Goal: Navigation & Orientation: Understand site structure

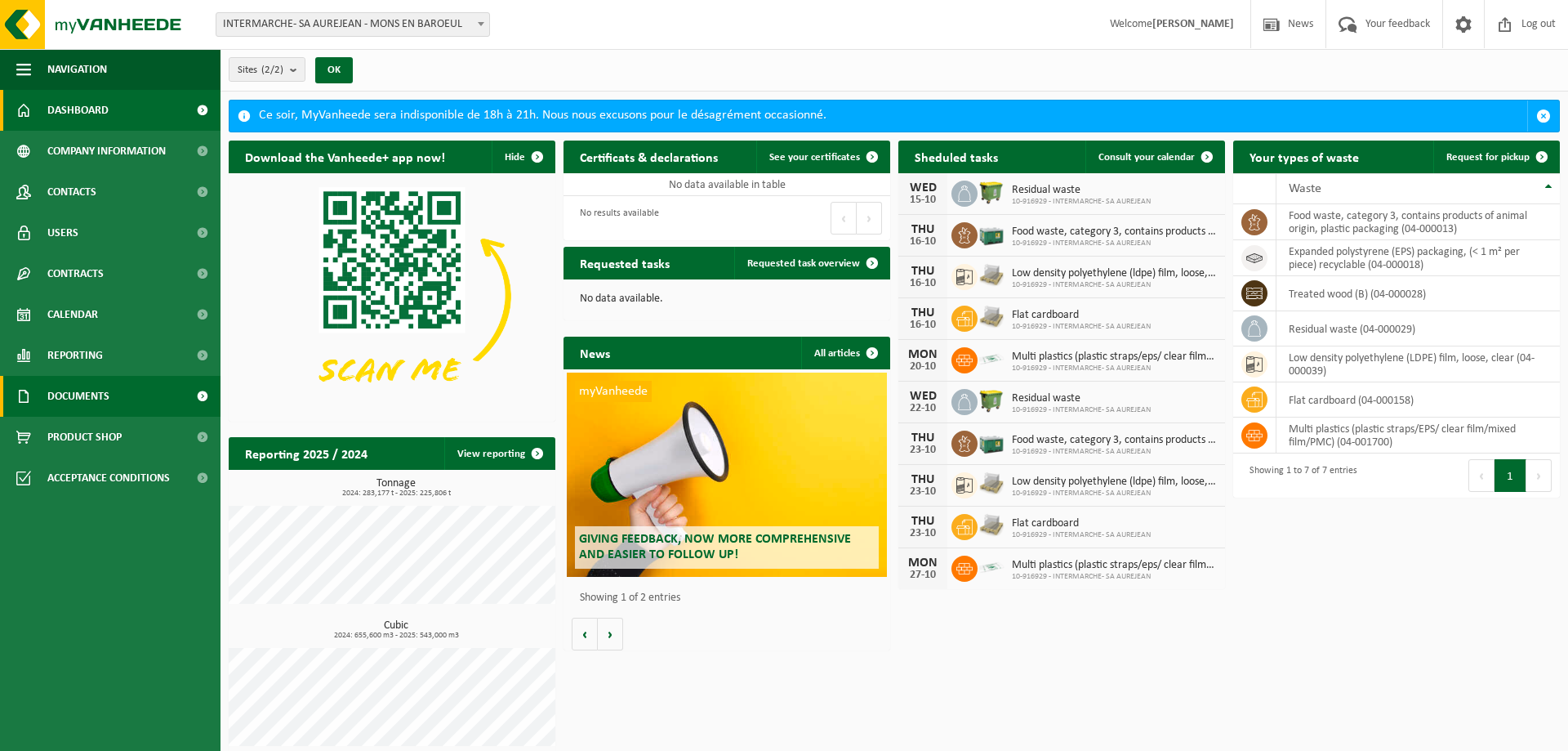
click at [126, 408] on link "Documents" at bounding box center [110, 396] width 220 height 40
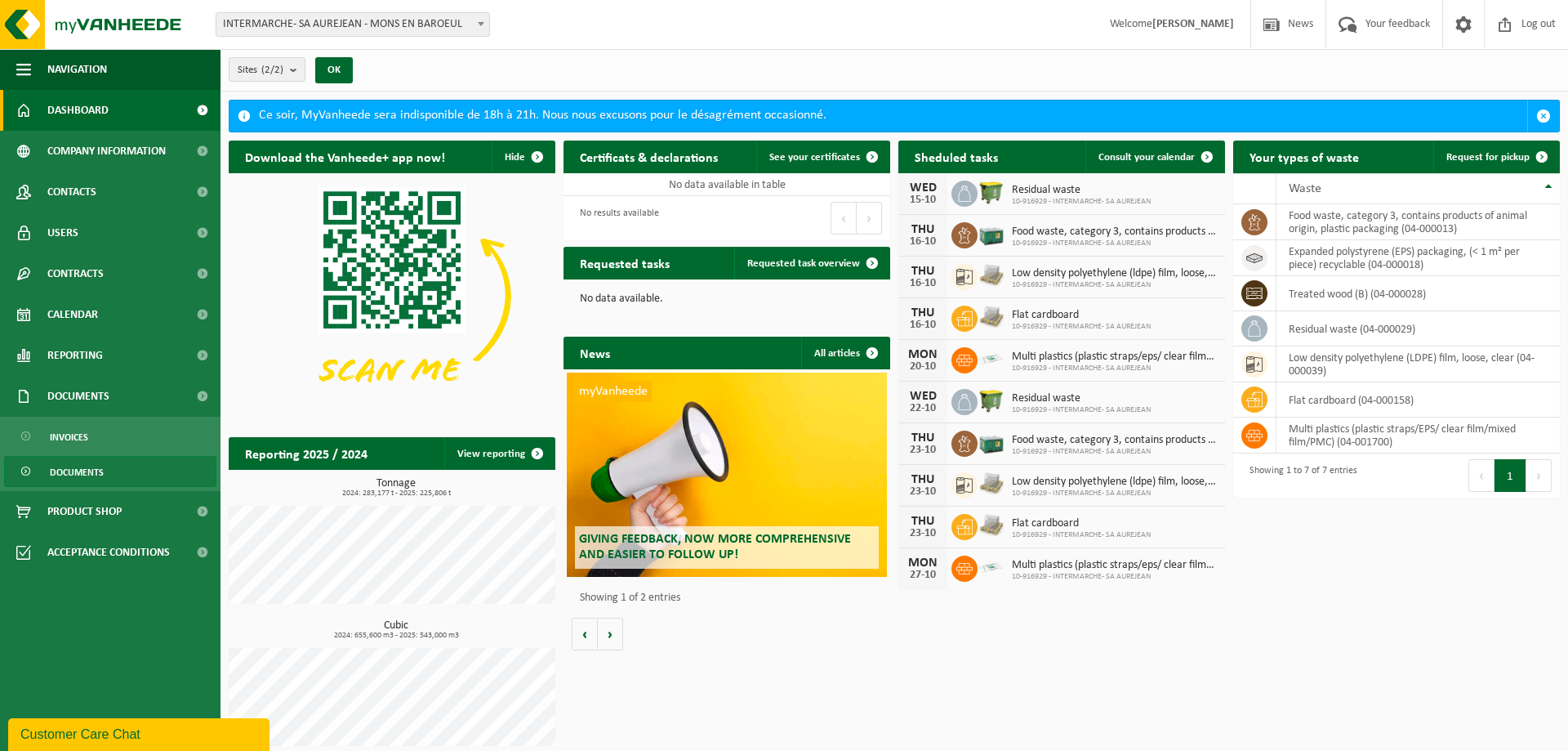
click at [114, 465] on link "Documents" at bounding box center [110, 471] width 213 height 31
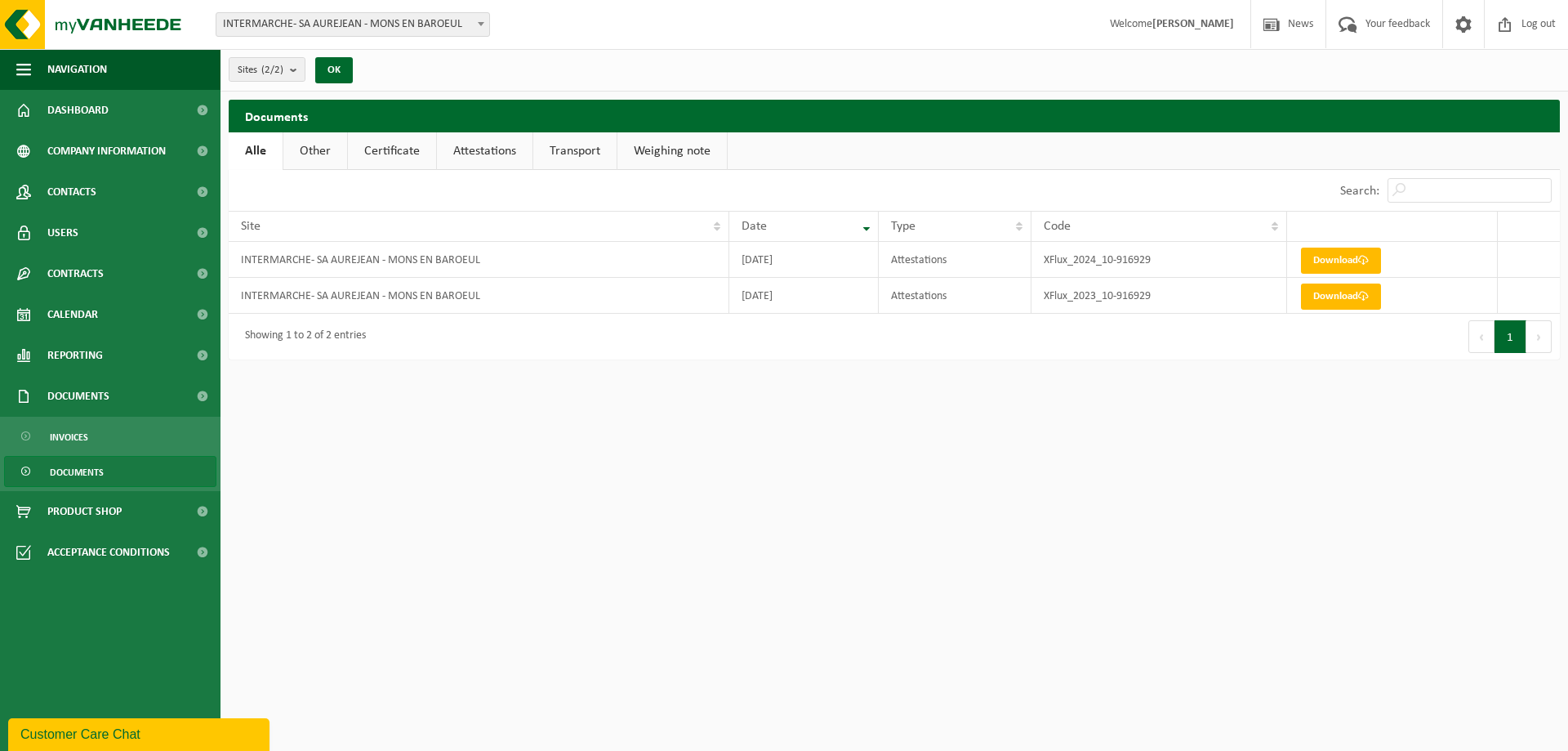
click at [473, 142] on link "Attestations" at bounding box center [484, 151] width 95 height 37
click at [1346, 262] on link "Download" at bounding box center [1341, 260] width 80 height 27
click at [388, 147] on link "Certificate" at bounding box center [392, 151] width 89 height 37
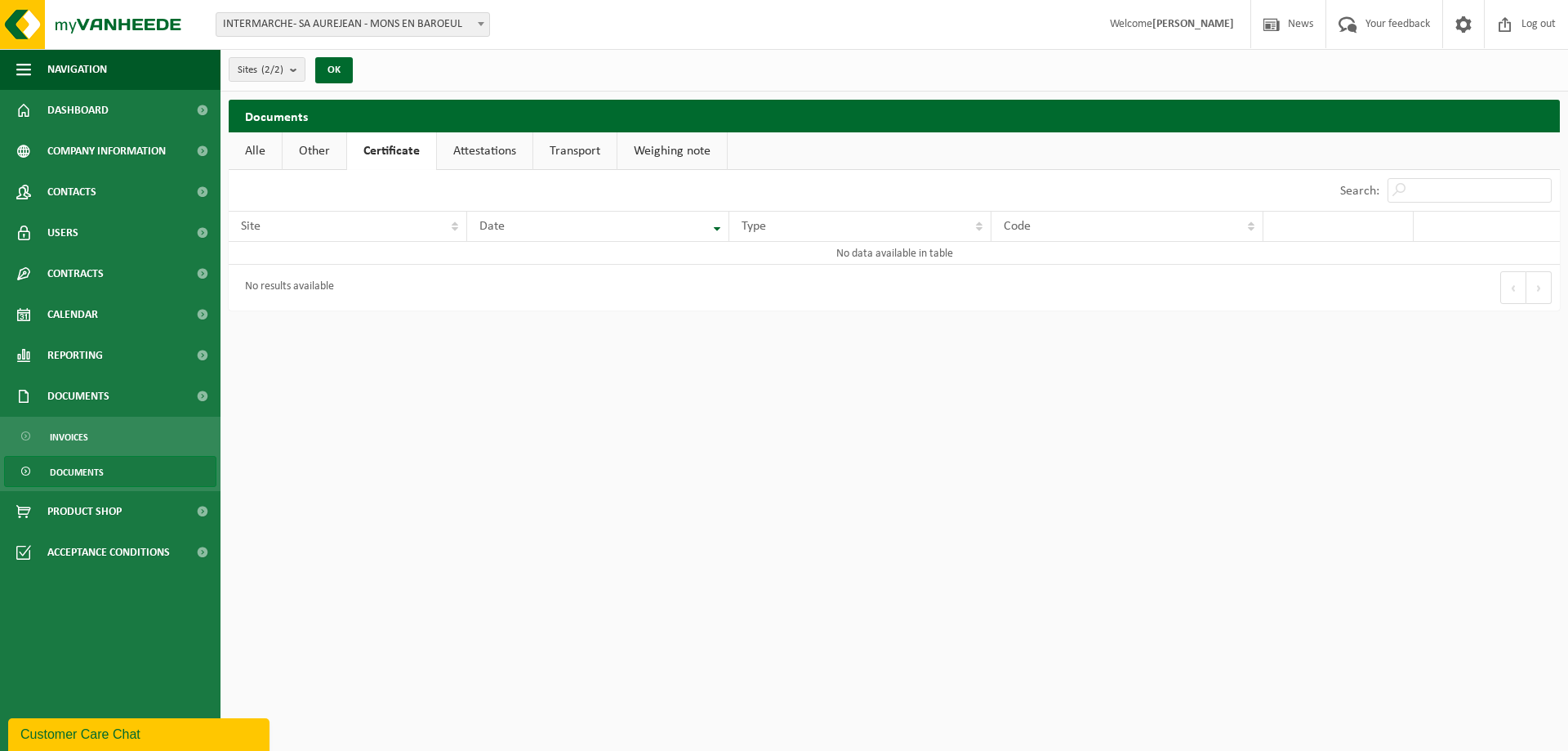
click at [594, 153] on link "Transport" at bounding box center [575, 151] width 84 height 37
click at [659, 155] on link "Weighing note" at bounding box center [674, 151] width 109 height 37
click at [364, 147] on link "Certificate" at bounding box center [392, 151] width 89 height 37
click at [305, 149] on link "Other" at bounding box center [314, 151] width 64 height 37
click at [260, 152] on link "Alle" at bounding box center [255, 151] width 53 height 37
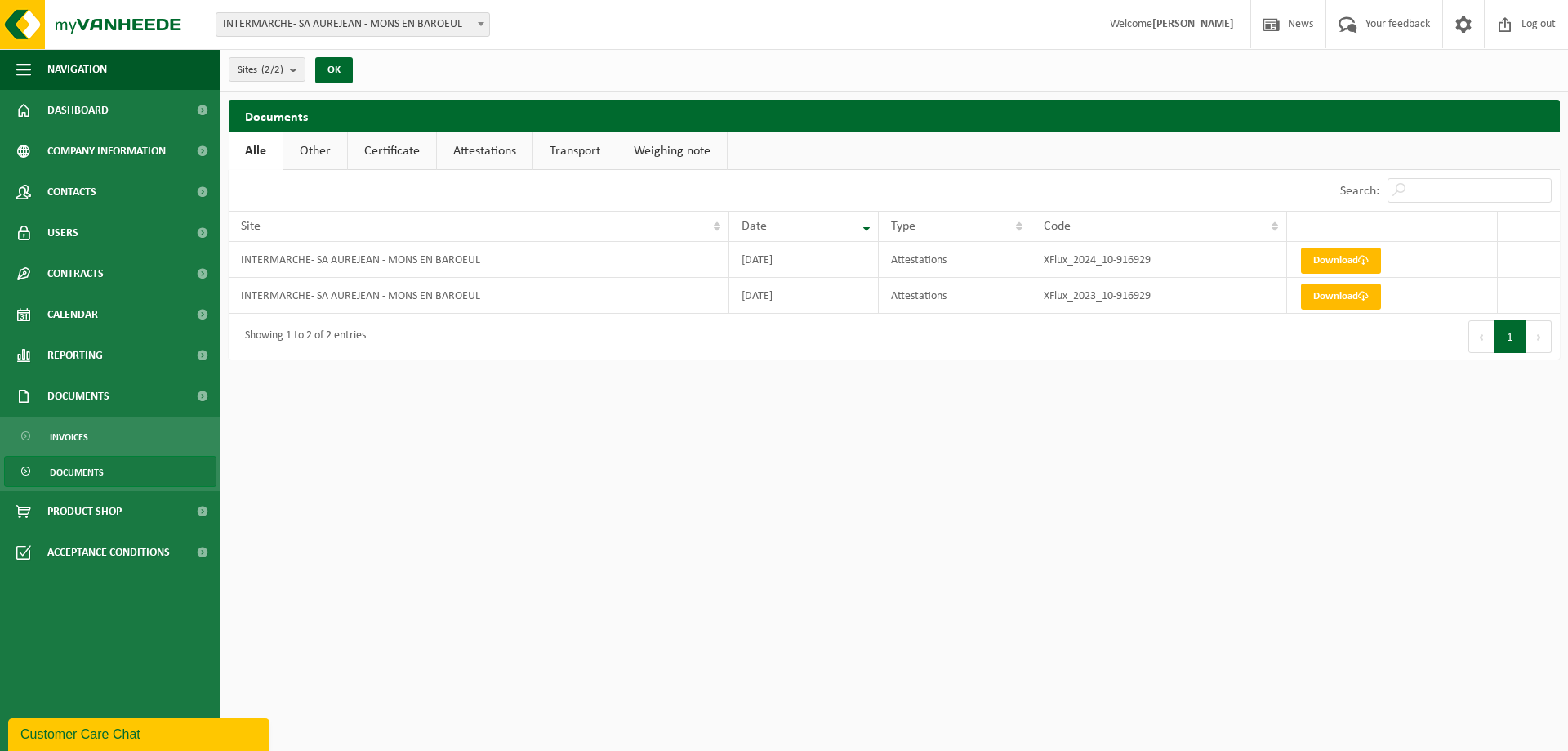
click at [80, 459] on span "Documents" at bounding box center [77, 472] width 54 height 31
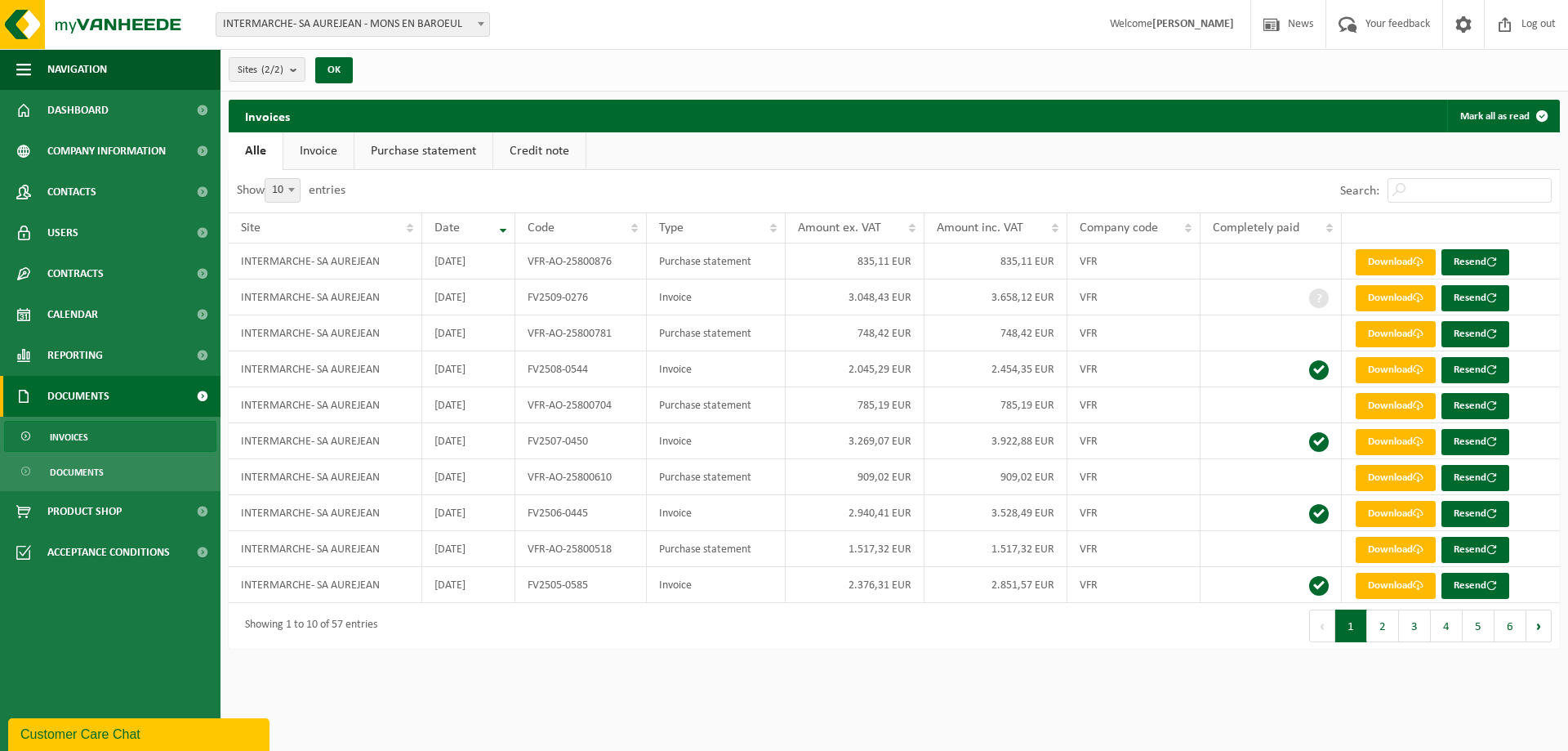
click at [324, 150] on link "Invoice" at bounding box center [318, 151] width 70 height 37
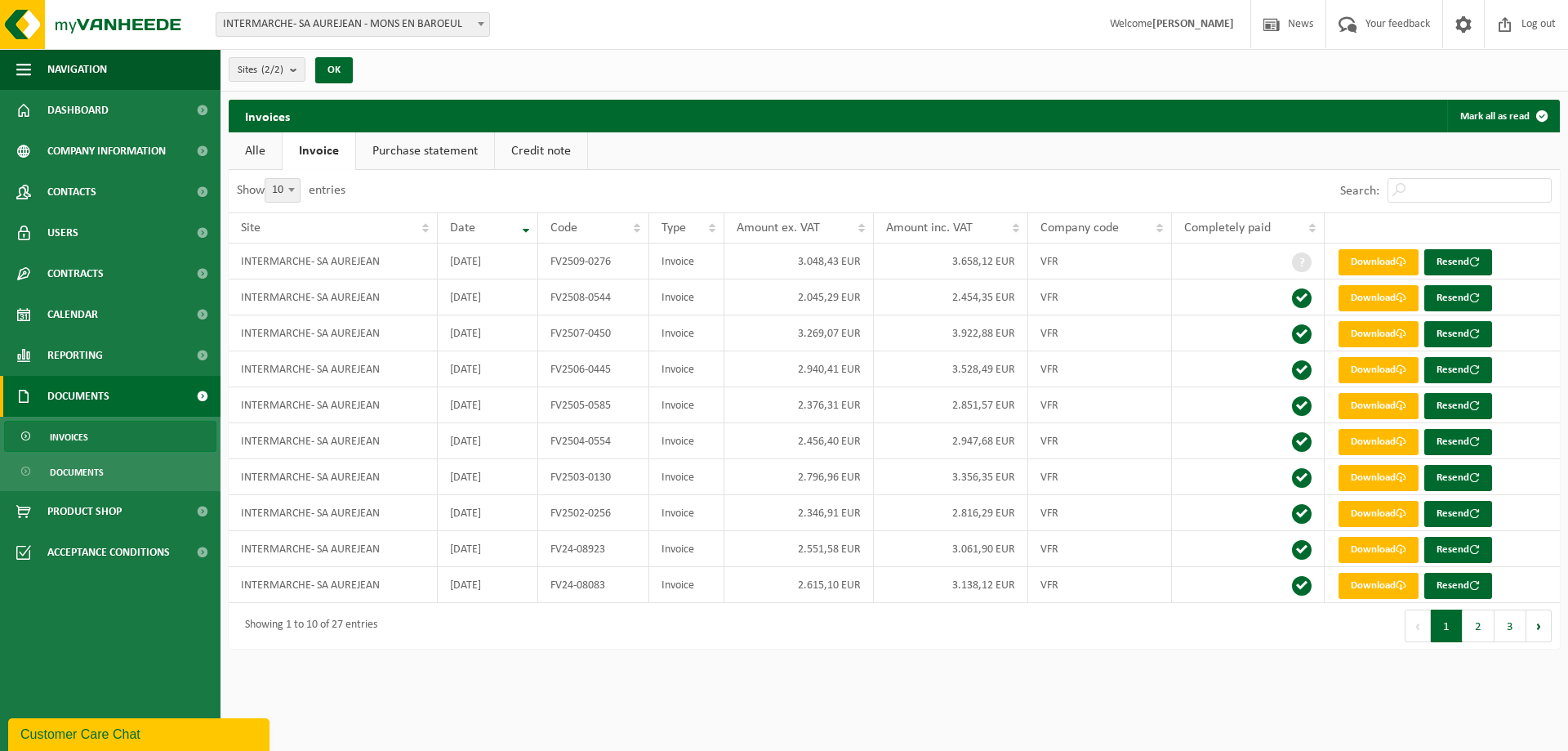
click at [410, 150] on link "Purchase statement" at bounding box center [425, 151] width 138 height 37
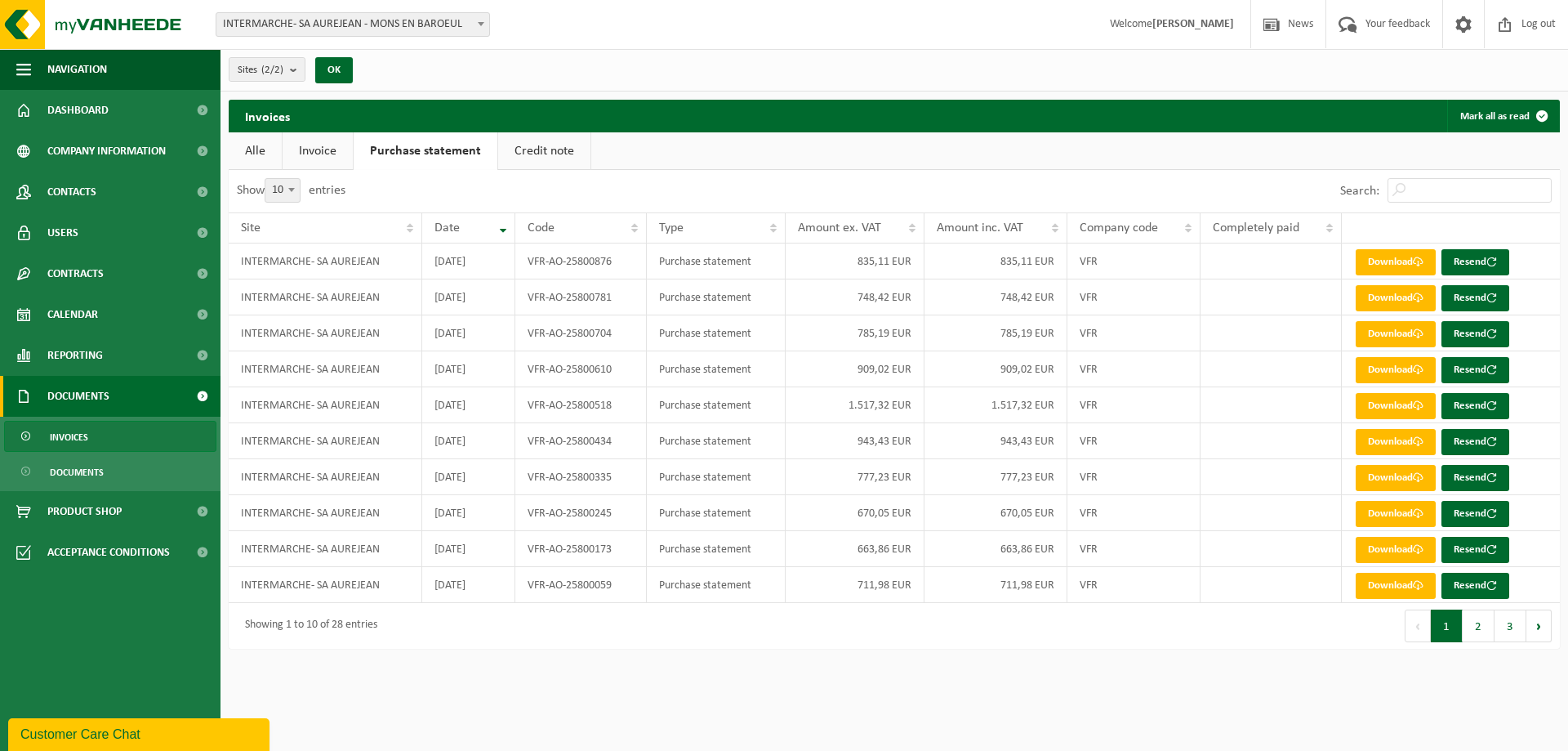
click at [565, 141] on link "Credit note" at bounding box center [544, 151] width 93 height 37
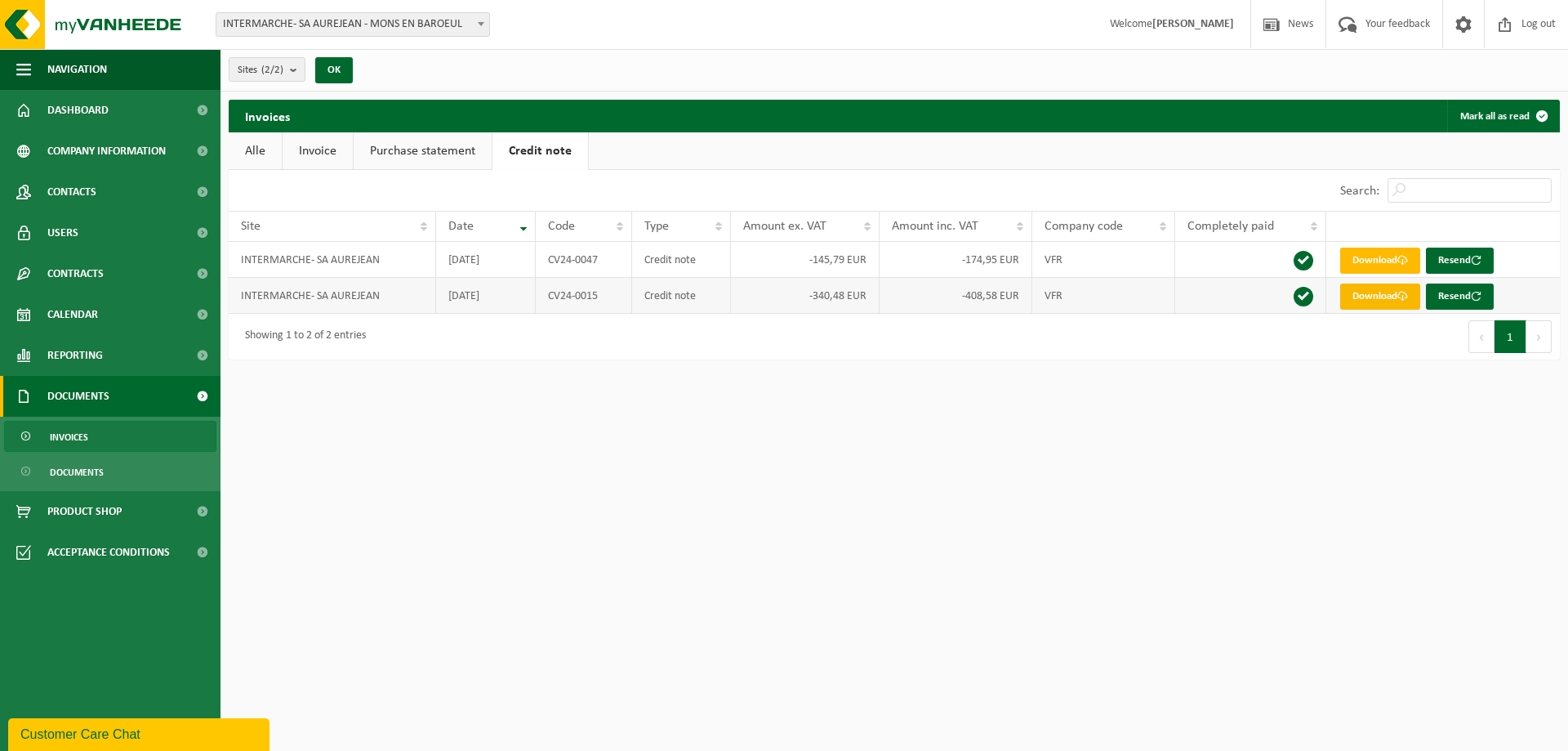
click at [1388, 293] on link "Download" at bounding box center [1380, 296] width 80 height 27
click at [132, 481] on link "Documents" at bounding box center [110, 471] width 213 height 31
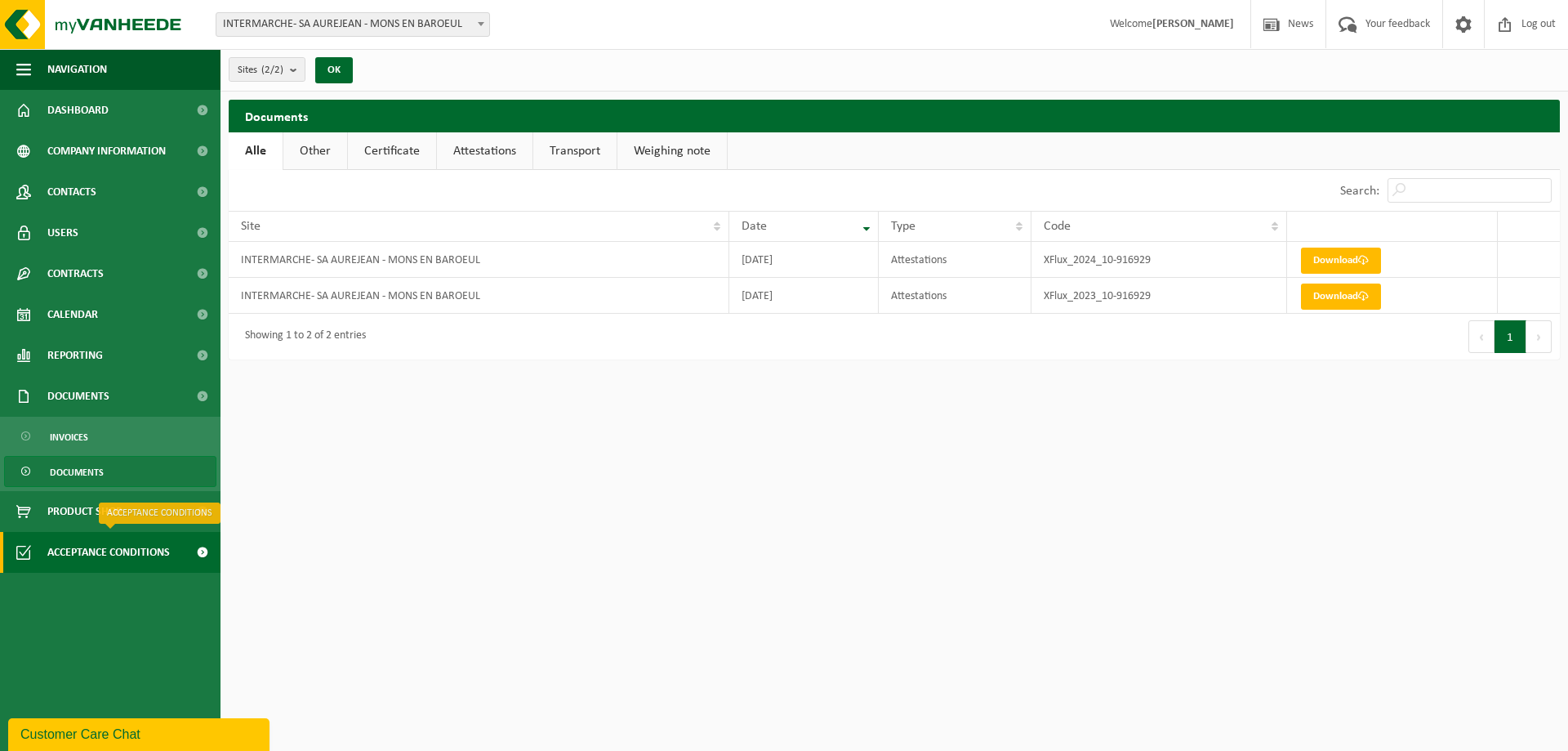
click at [122, 559] on span "Acceptance conditions" at bounding box center [108, 551] width 122 height 40
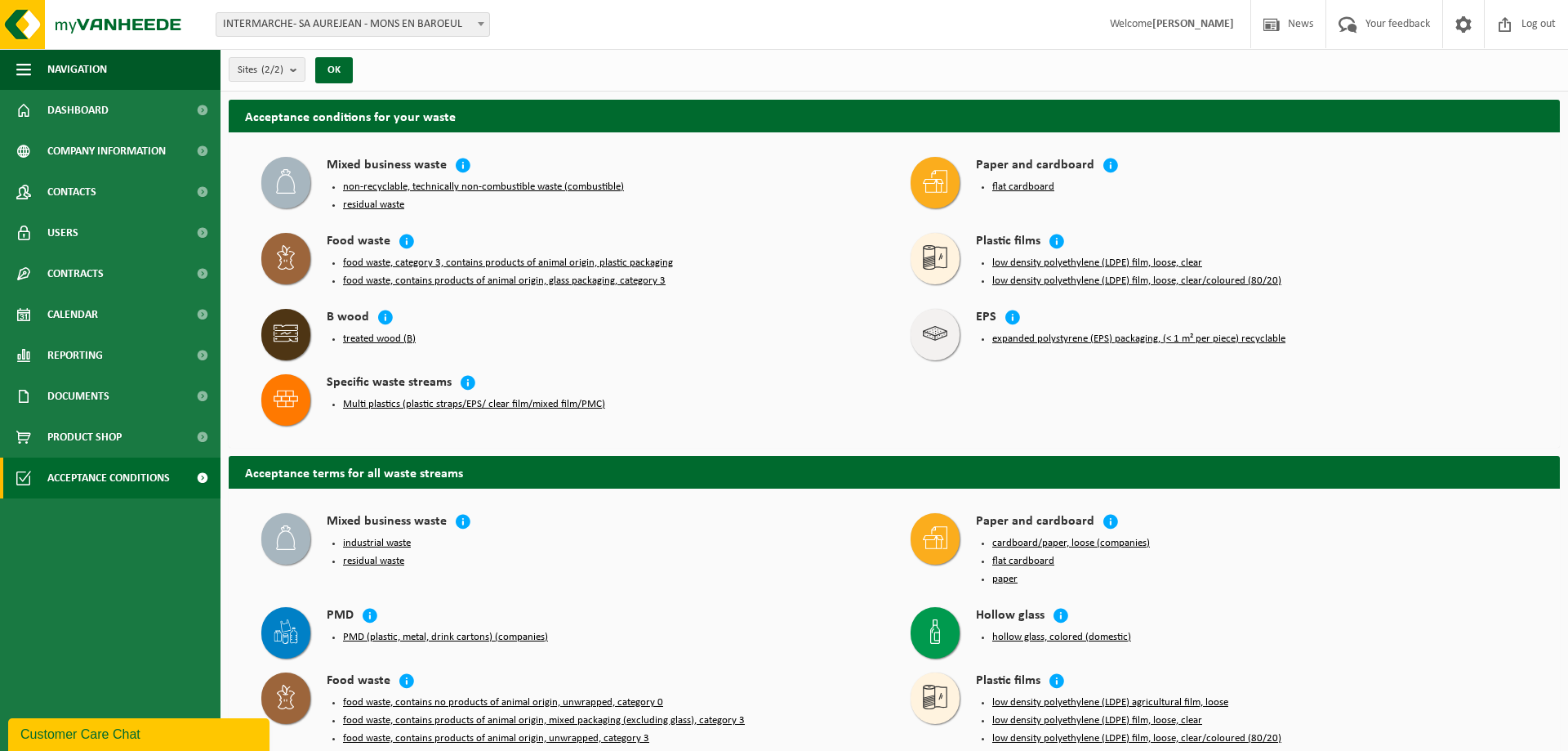
click at [380, 259] on button "food waste, category 3, contains products of animal origin, plastic packaging" at bounding box center [508, 263] width 330 height 13
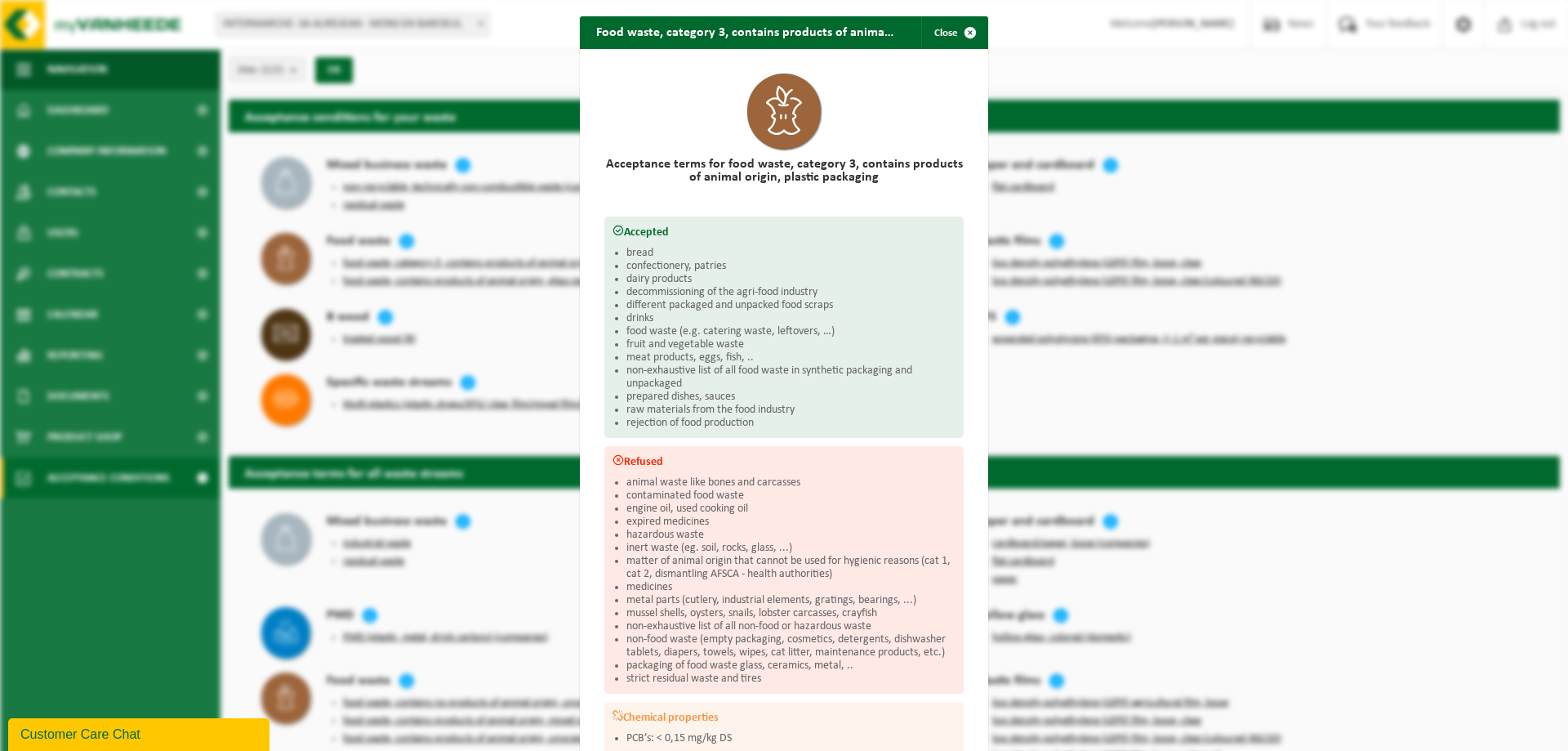
scroll to position [107, 0]
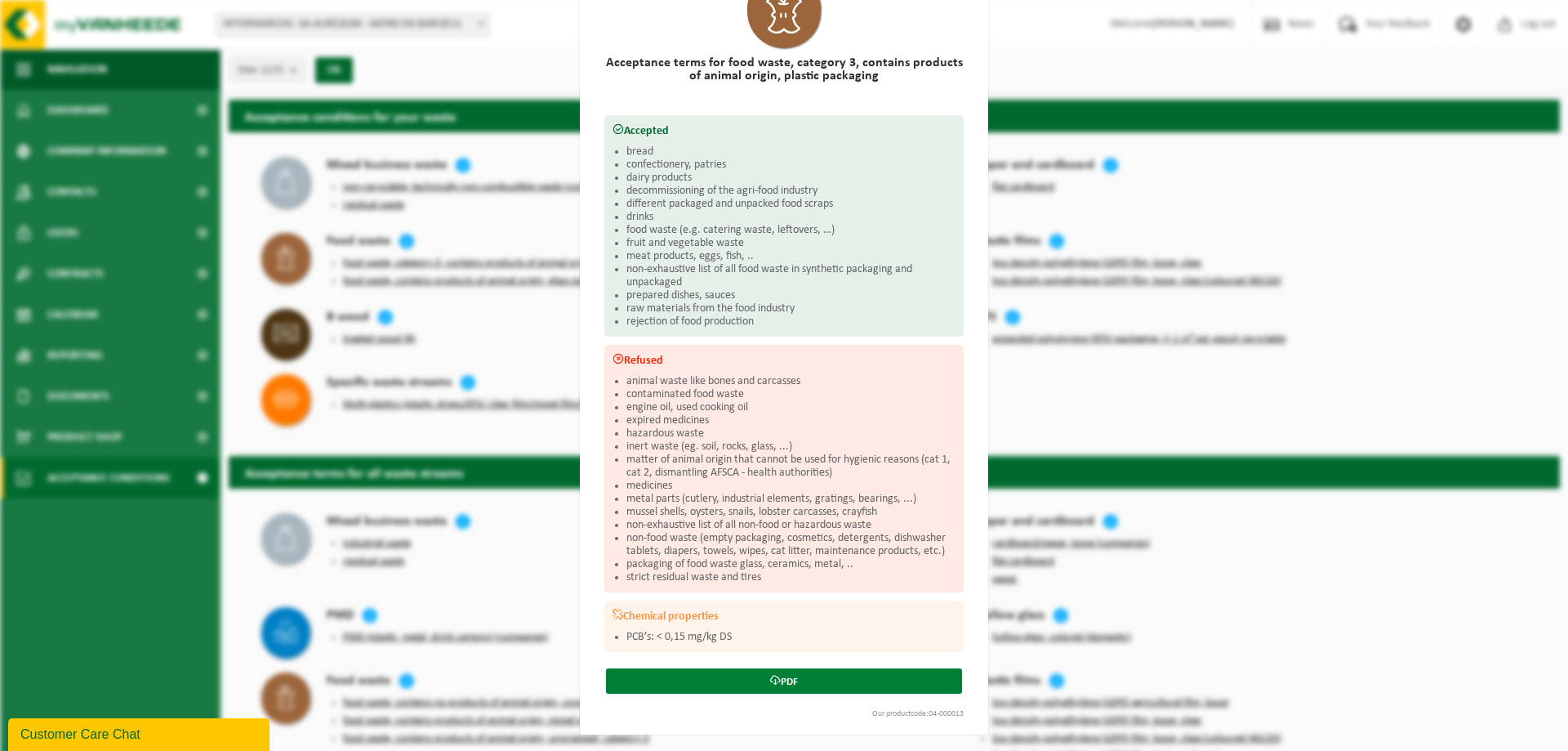
click at [882, 680] on link "PDF" at bounding box center [784, 681] width 356 height 26
click at [442, 278] on div "Food waste, category 3, contains products of animal origin, plastic packaging C…" at bounding box center [784, 375] width 1568 height 751
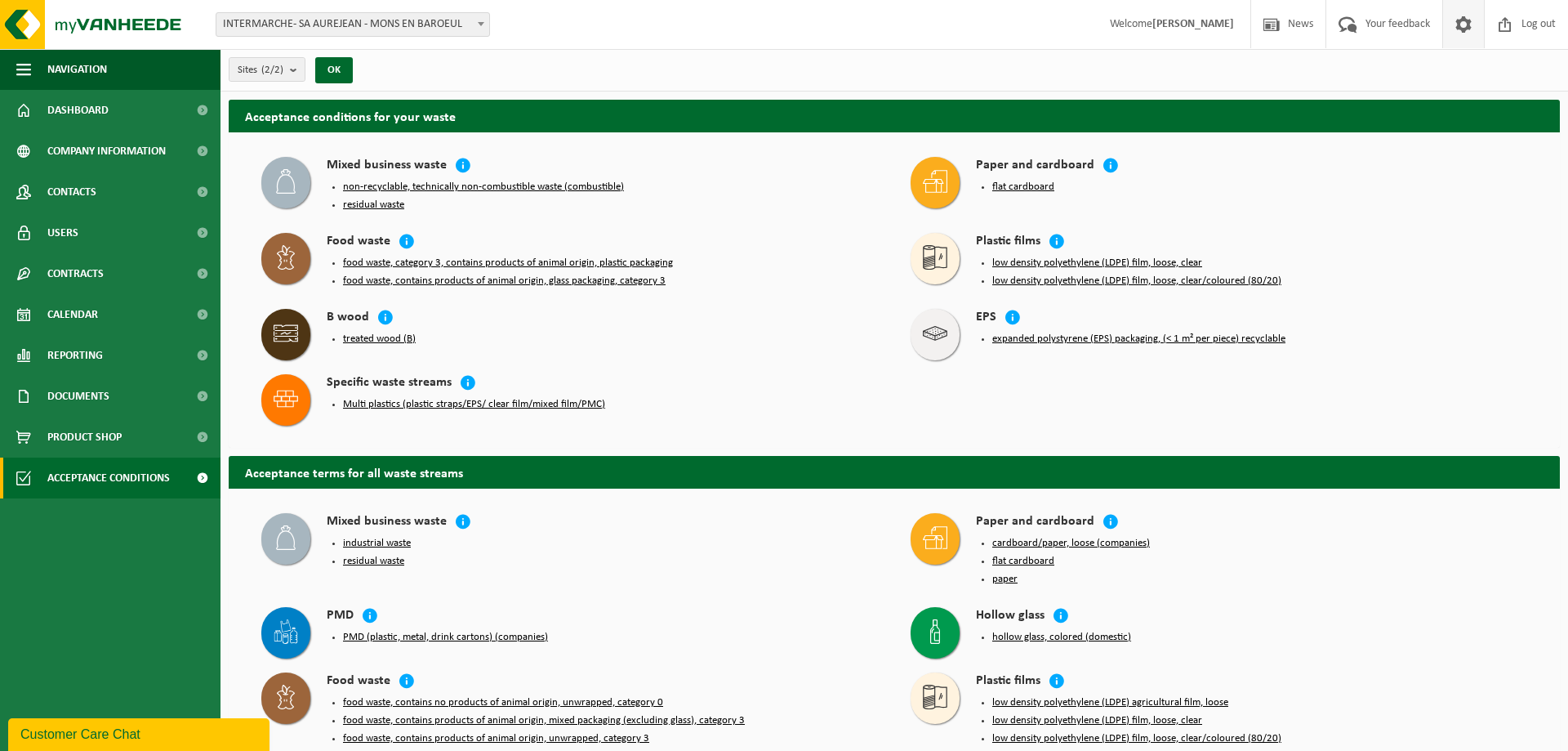
click at [1467, 27] on span at bounding box center [1464, 24] width 25 height 48
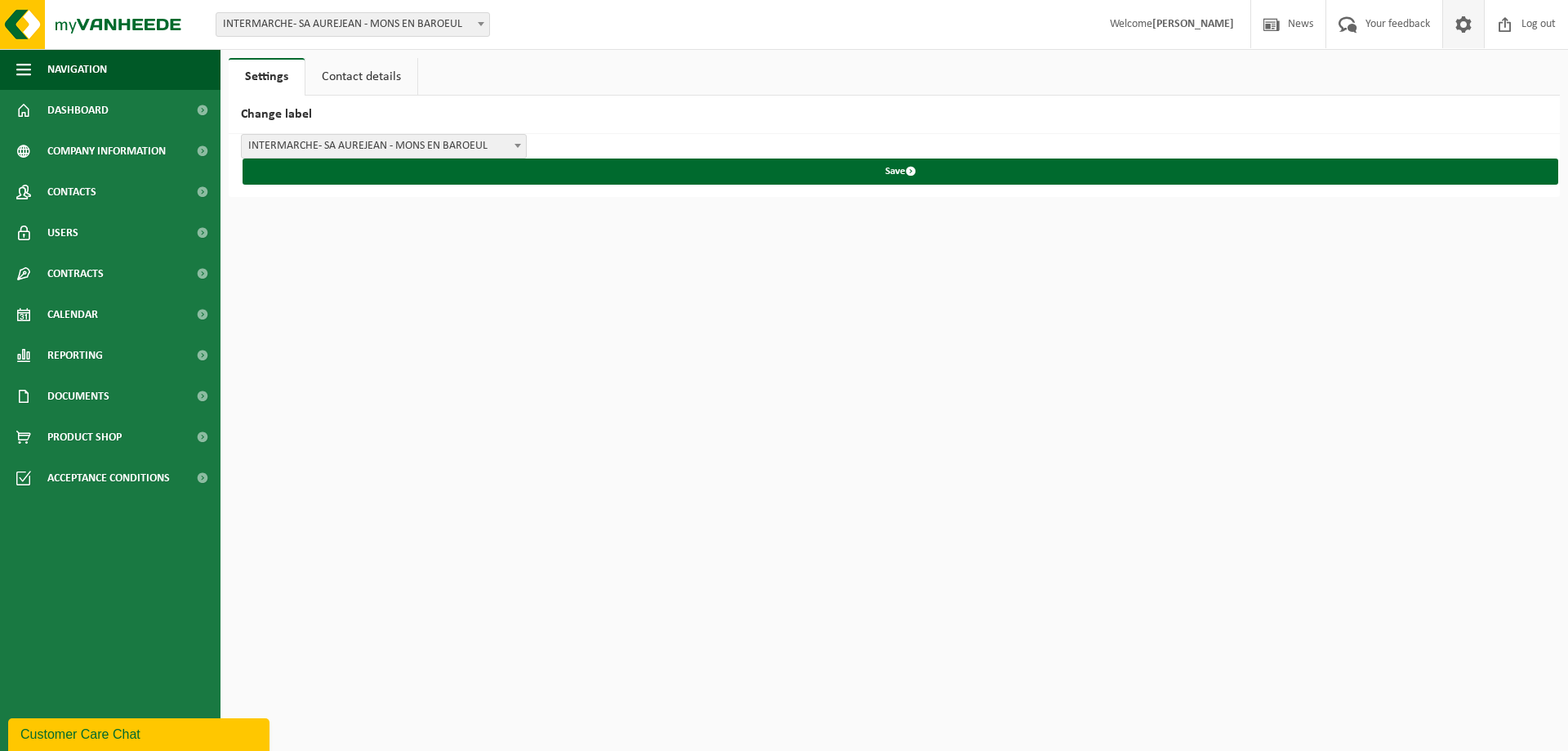
click at [470, 142] on span "INTERMARCHE- SA AUREJEAN - MONS EN BAROEUL" at bounding box center [384, 146] width 284 height 23
click at [497, 268] on html "Site: INTERMARCHE- SA AUREJEAN - MONS EN BAROEUL INTERMARCHE MONS EN BAROEUL - …" at bounding box center [784, 375] width 1568 height 751
click at [118, 155] on span "Company information" at bounding box center [106, 151] width 118 height 40
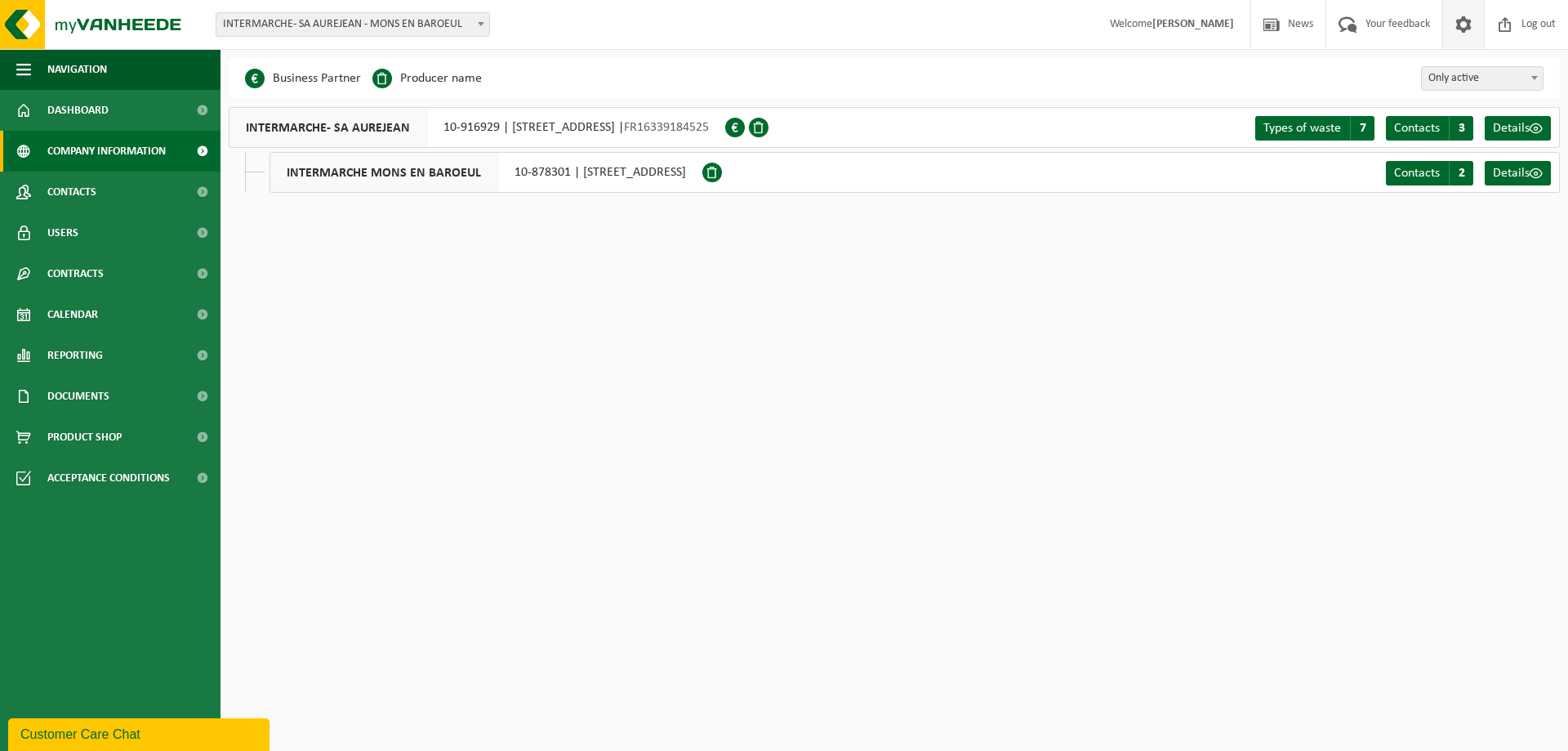
click at [1458, 33] on span at bounding box center [1464, 24] width 25 height 48
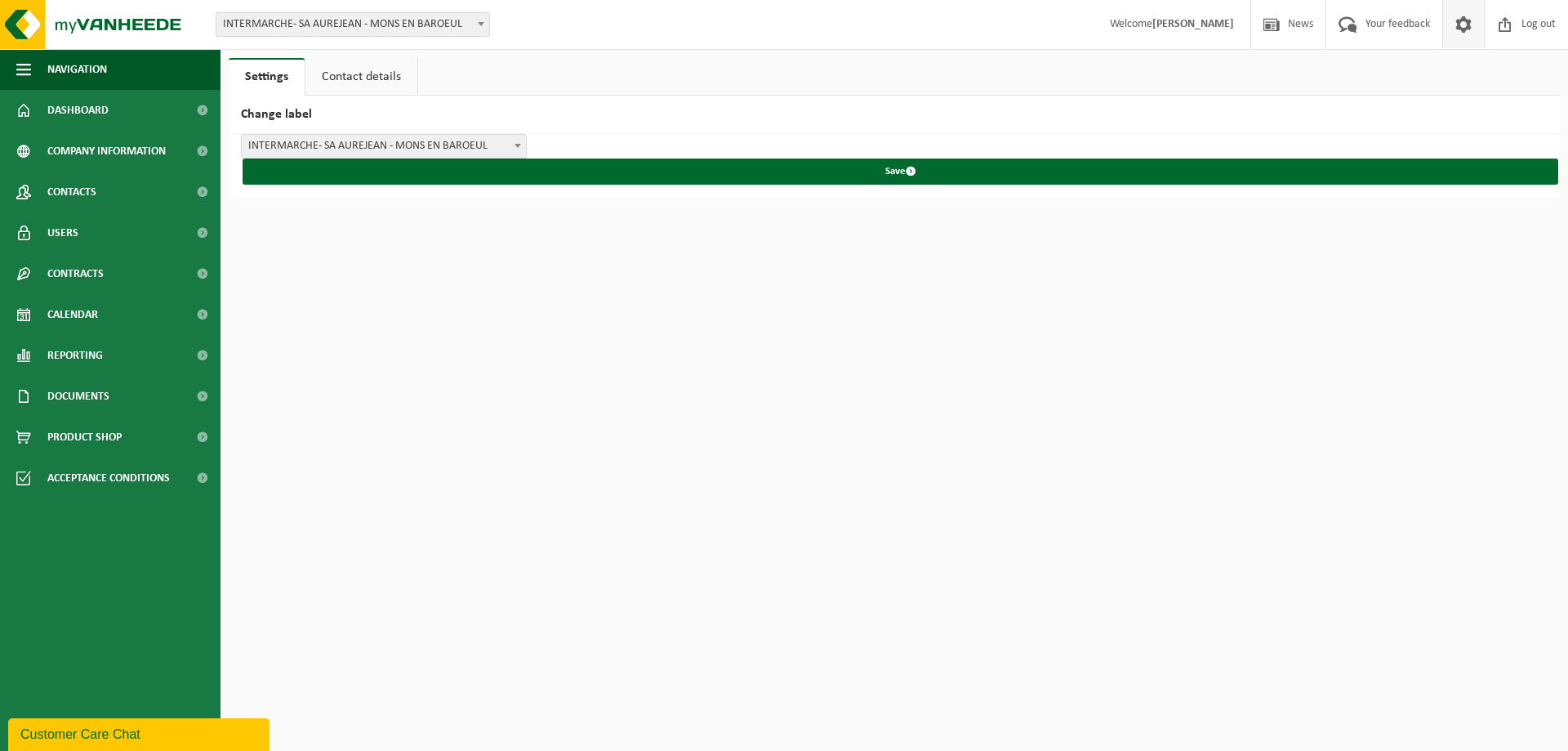
drag, startPoint x: 357, startPoint y: 51, endPoint x: 359, endPoint y: 60, distance: 9.2
click at [358, 57] on div "Settings Contact details Change label INTERMARCHE- SA AUREJEAN - [GEOGRAPHIC_DA…" at bounding box center [784, 98] width 1568 height 197
click at [362, 74] on link "Contact details" at bounding box center [361, 77] width 112 height 37
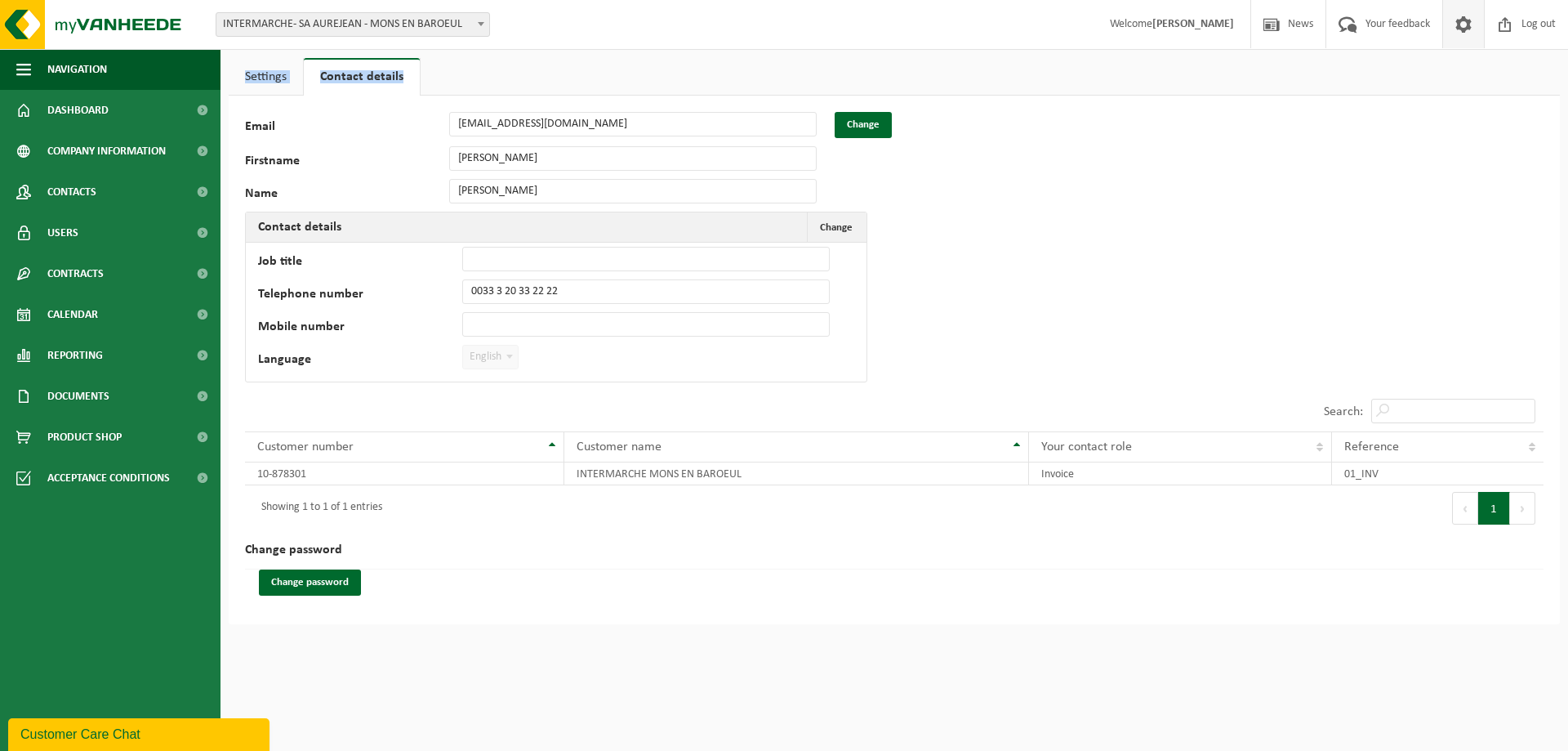
click at [271, 84] on link "Settings" at bounding box center [266, 77] width 75 height 37
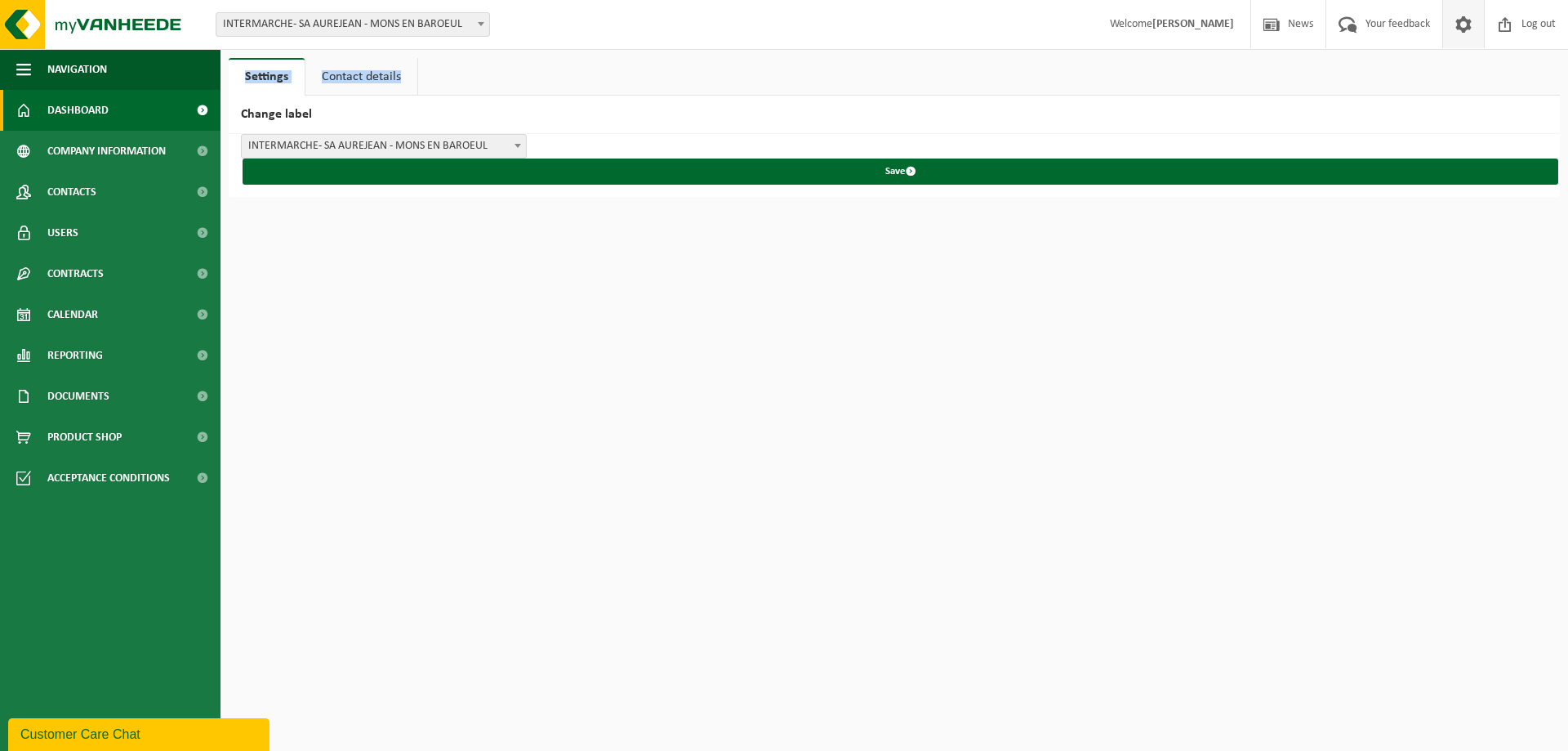
click at [53, 113] on span "Dashboard" at bounding box center [78, 109] width 61 height 40
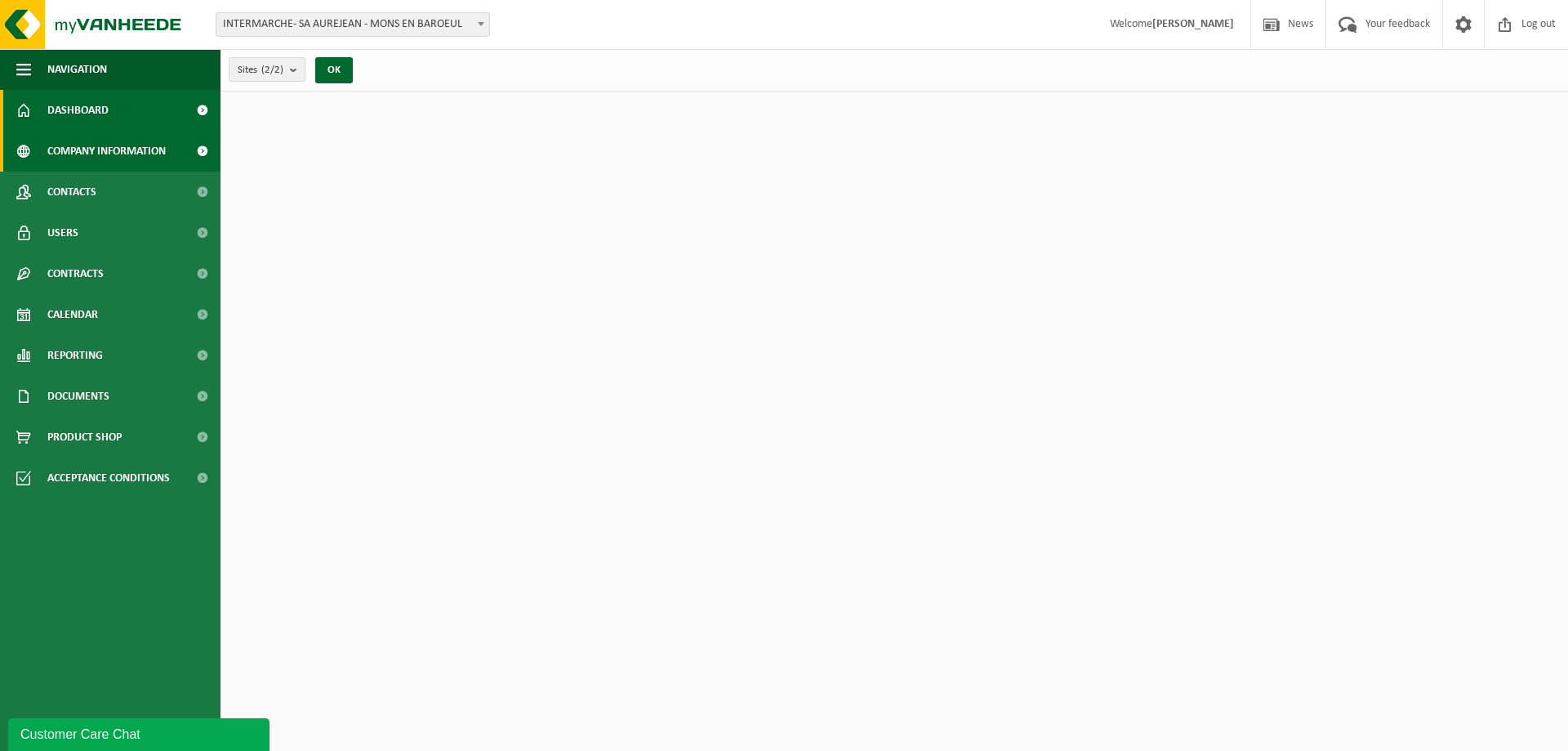
click at [64, 159] on span "Company information" at bounding box center [106, 151] width 118 height 40
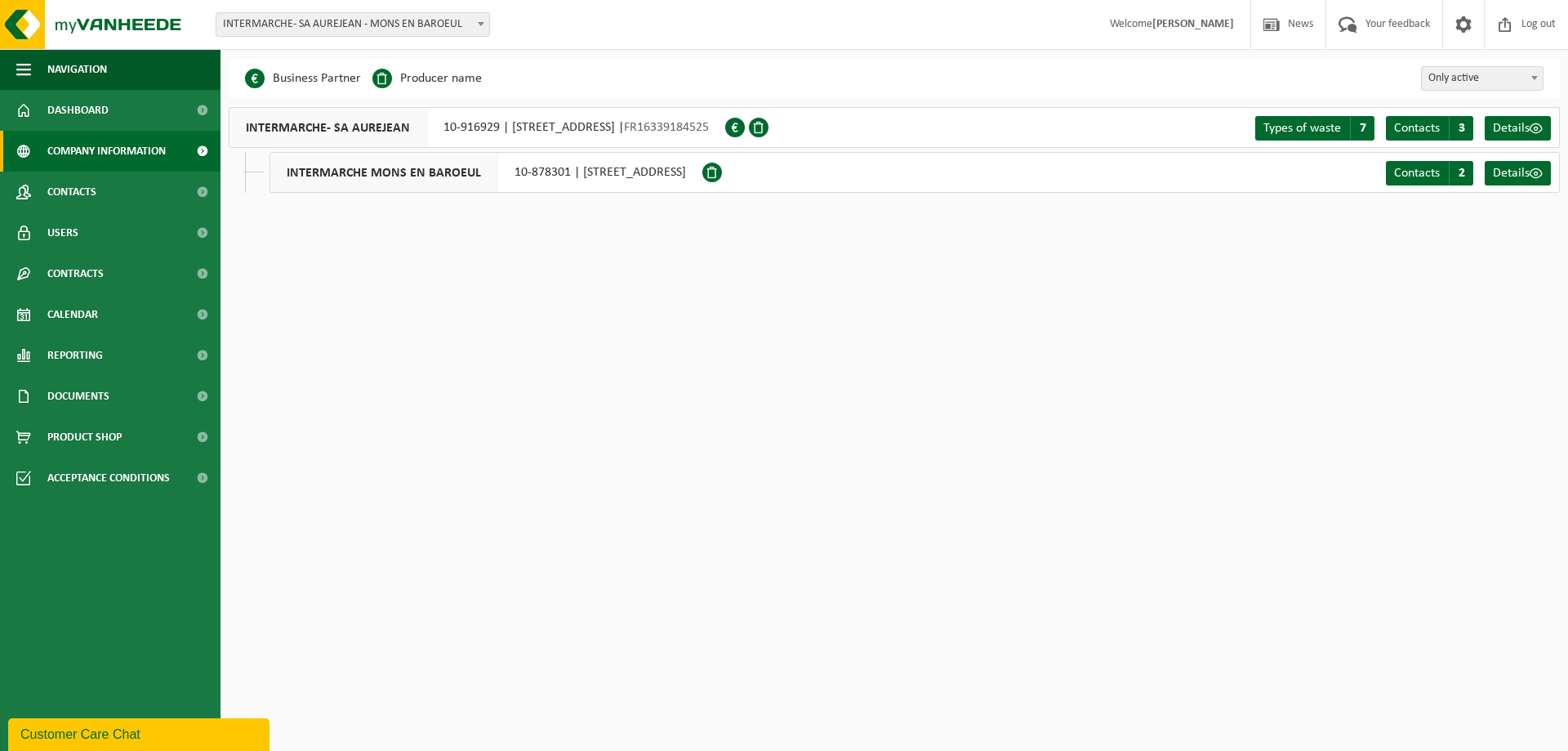
click at [72, 192] on span "Contacts" at bounding box center [72, 191] width 49 height 40
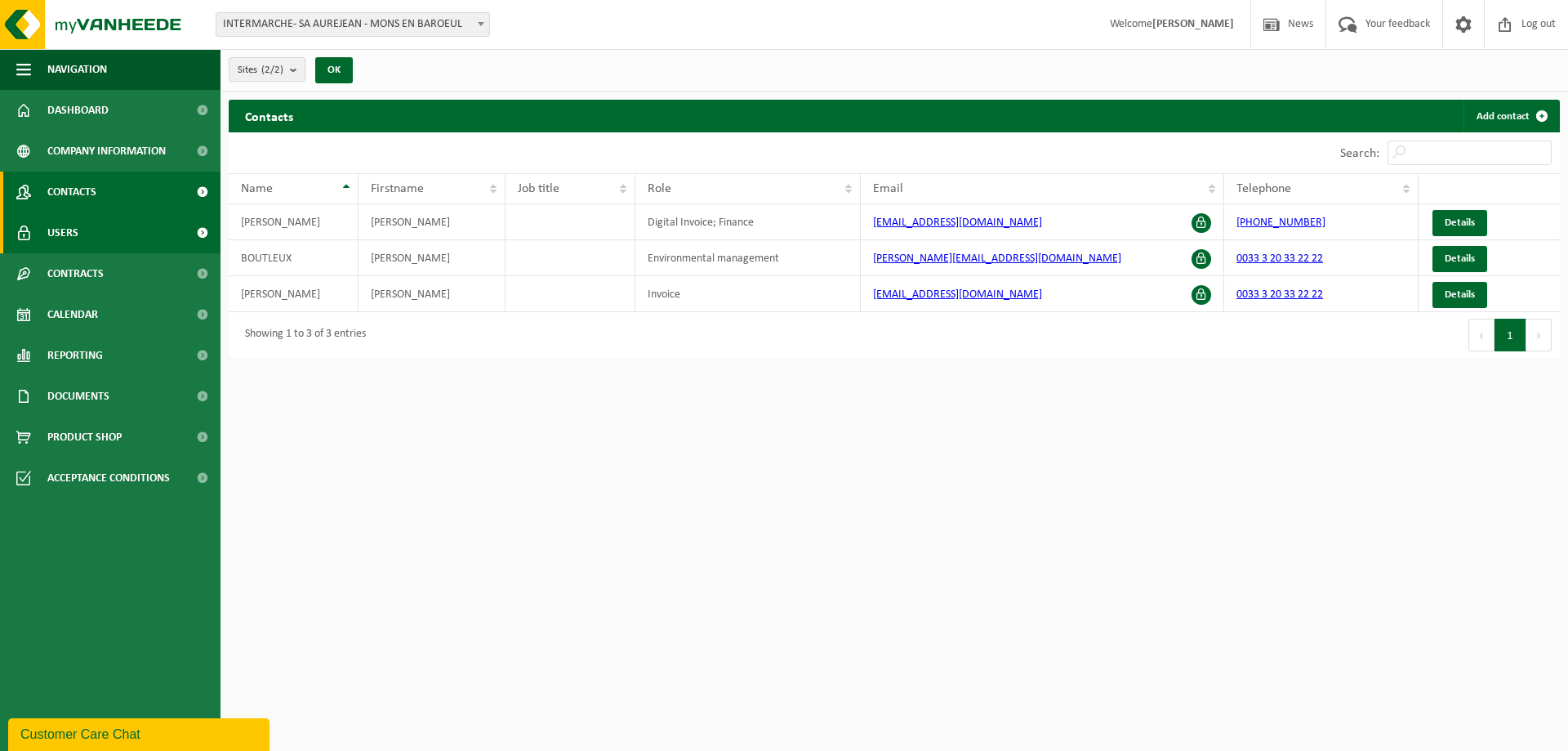
click at [95, 228] on link "Users" at bounding box center [110, 232] width 220 height 40
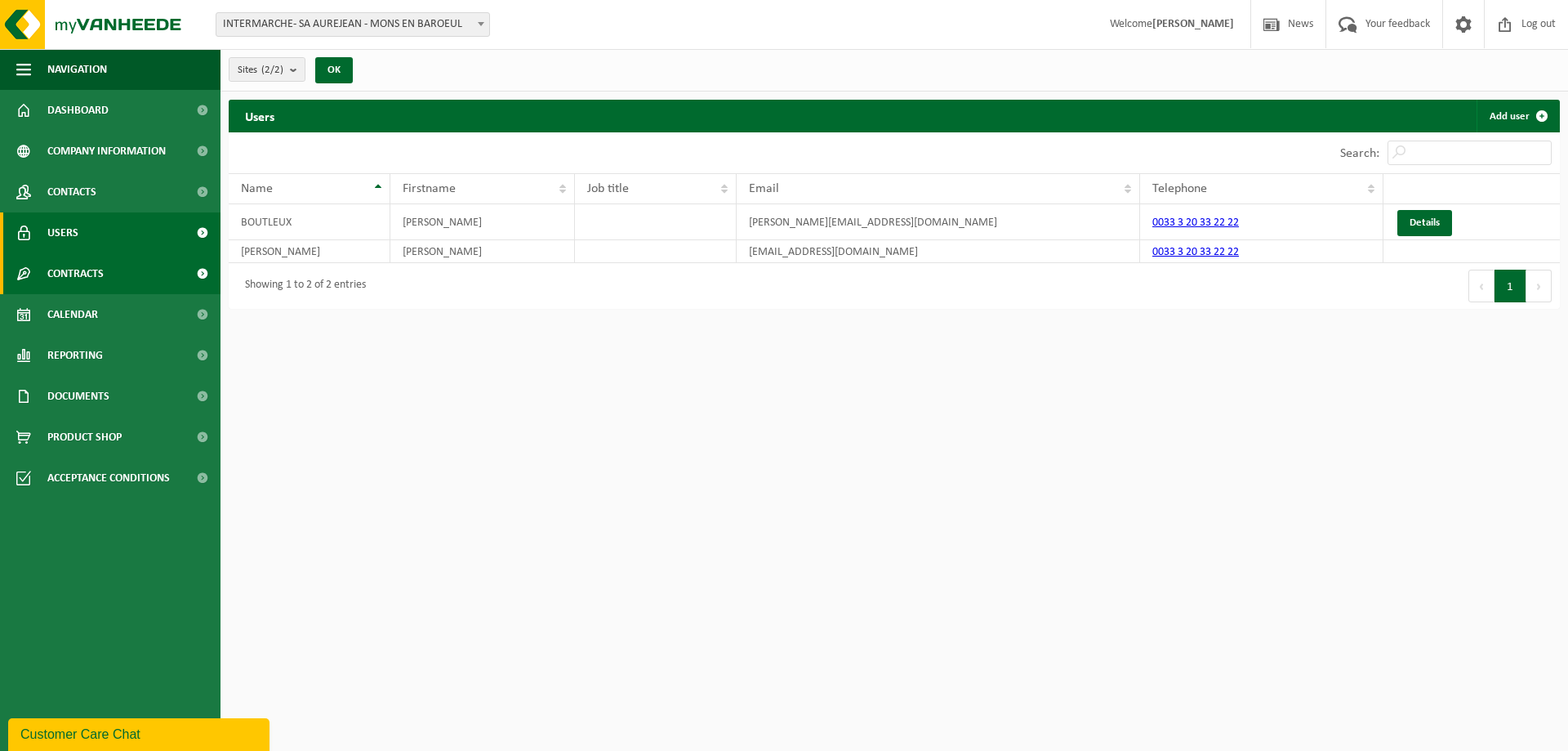
click at [102, 277] on span "Contracts" at bounding box center [75, 273] width 56 height 40
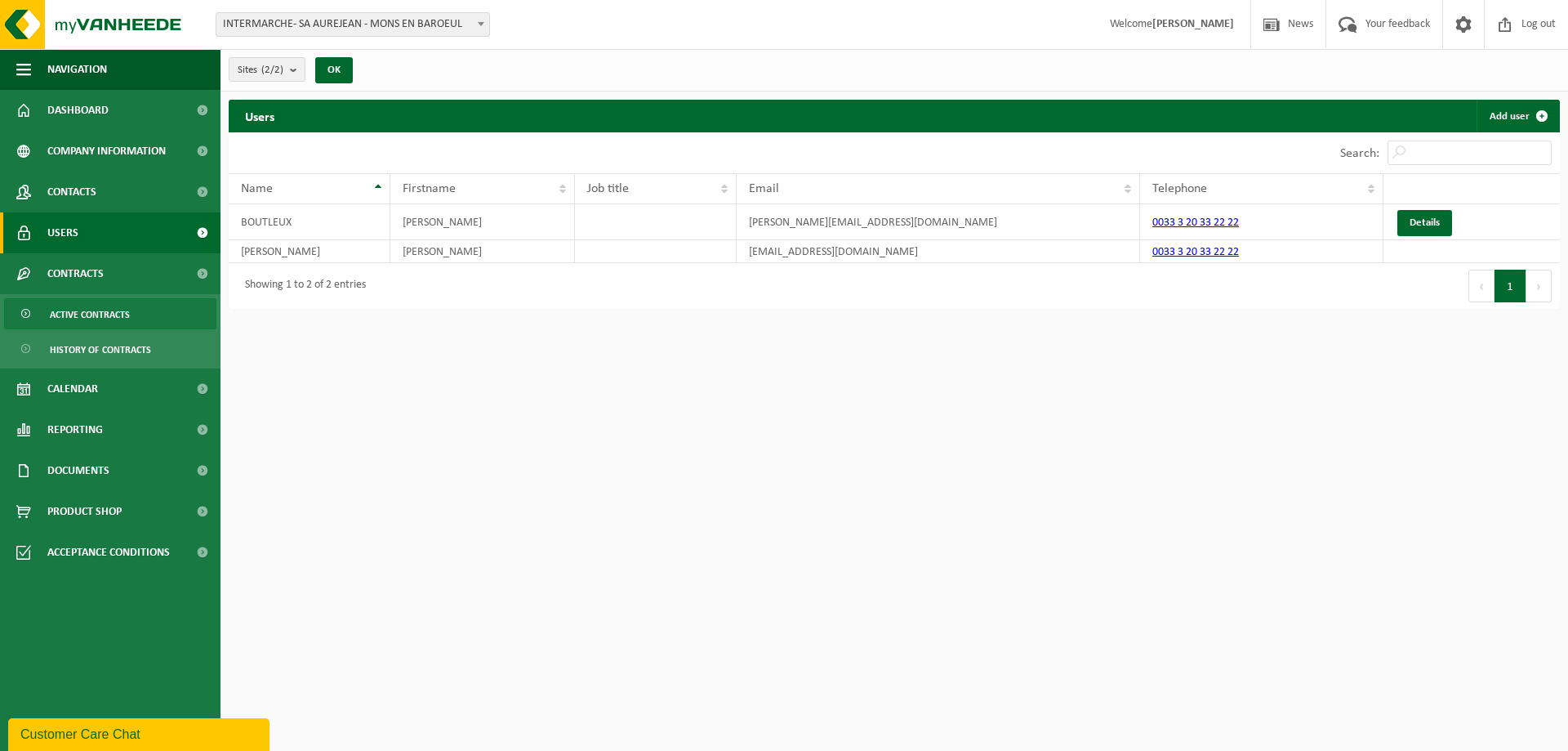
click at [105, 313] on span "Active contracts" at bounding box center [90, 315] width 80 height 31
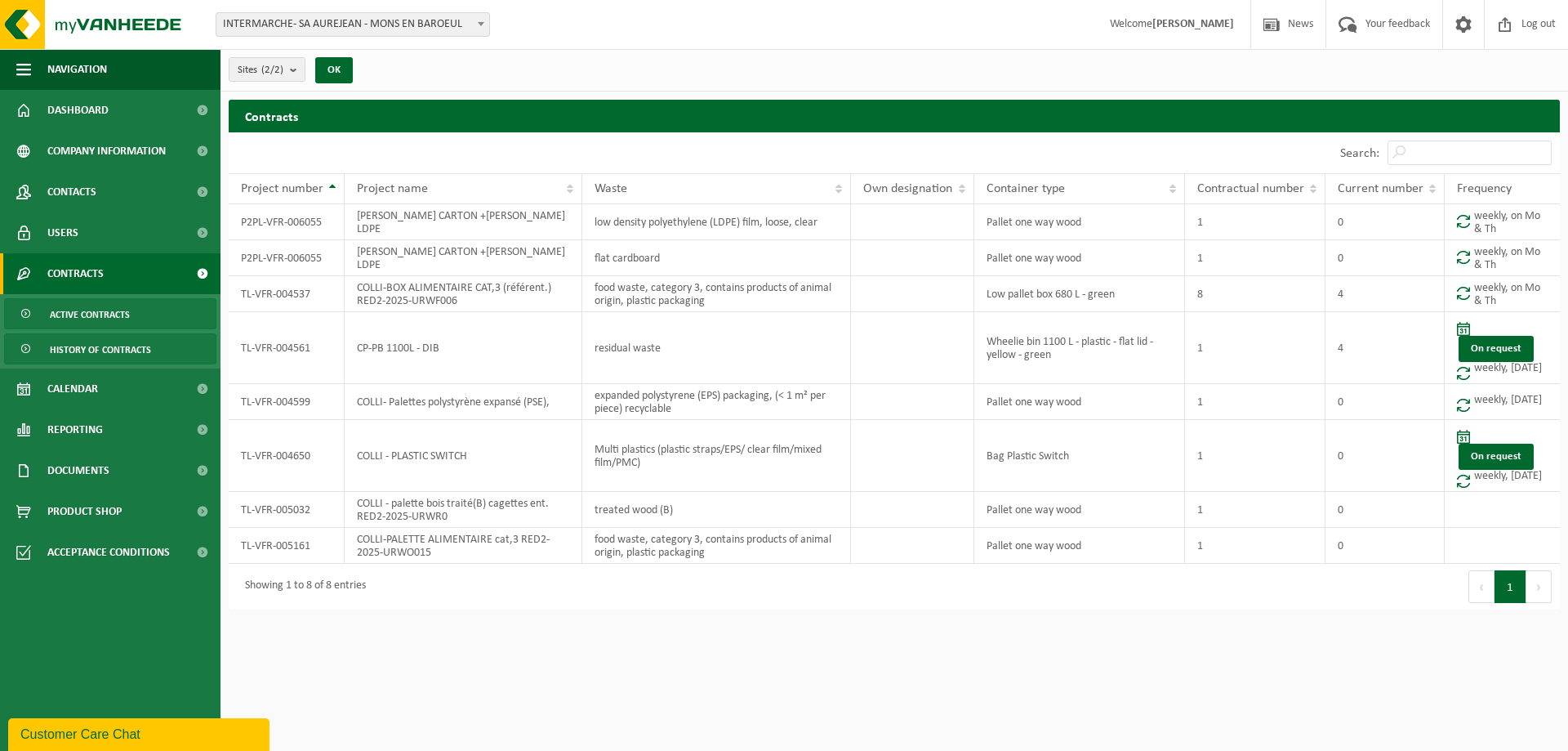
click at [118, 345] on span "History of contracts" at bounding box center [100, 349] width 101 height 31
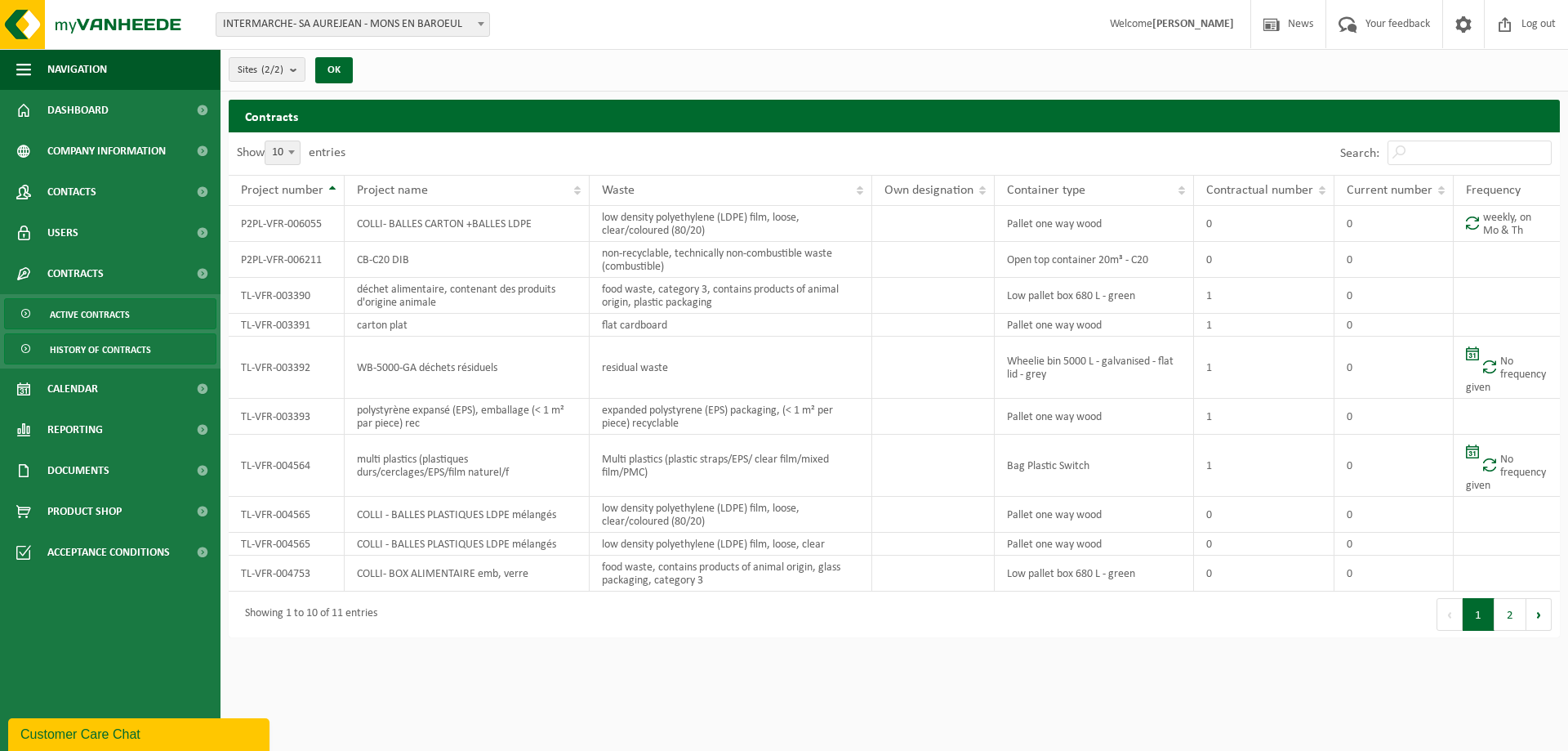
click at [119, 327] on span "Active contracts" at bounding box center [90, 315] width 80 height 31
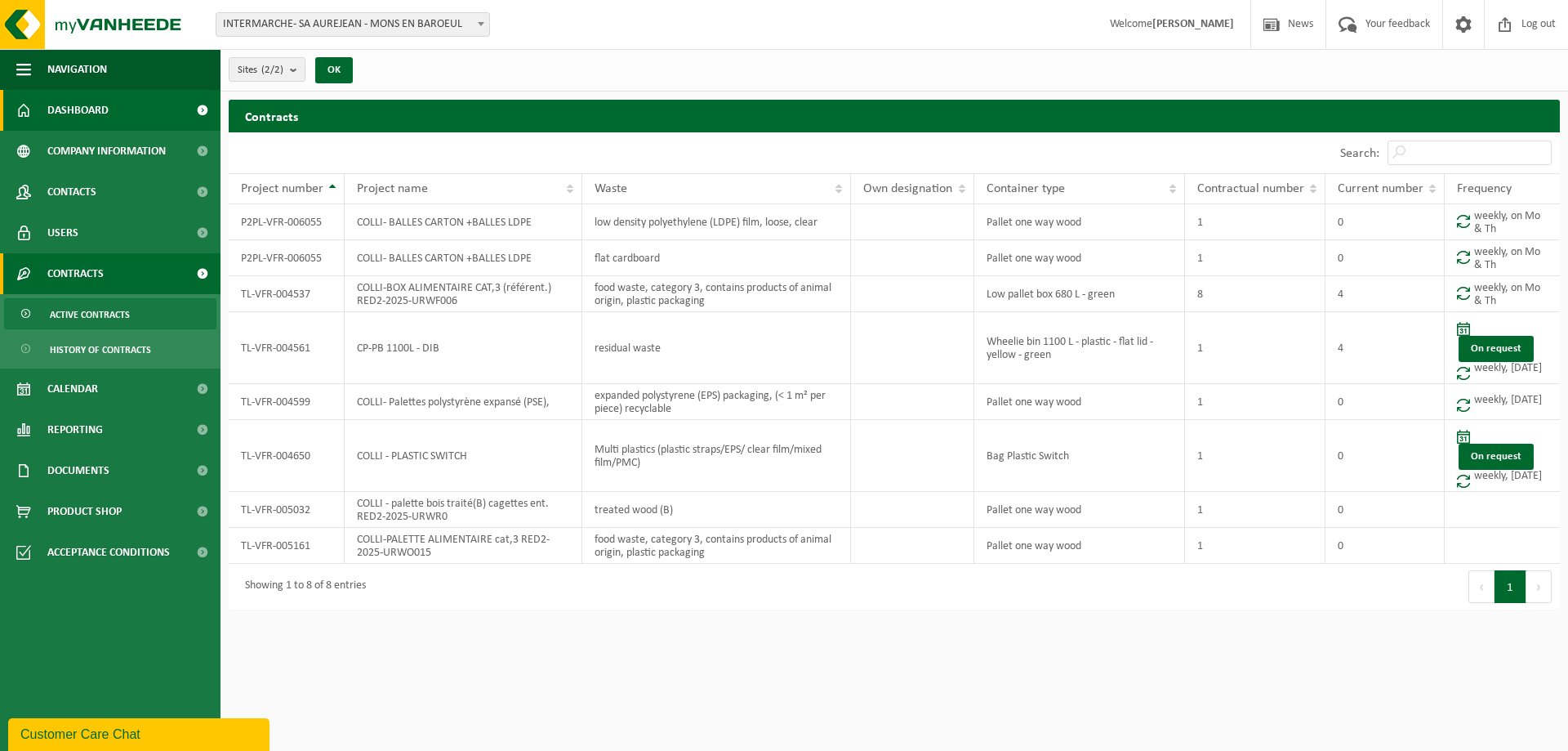
click at [63, 111] on span "Dashboard" at bounding box center [78, 109] width 61 height 40
